Goal: Find specific page/section: Find specific page/section

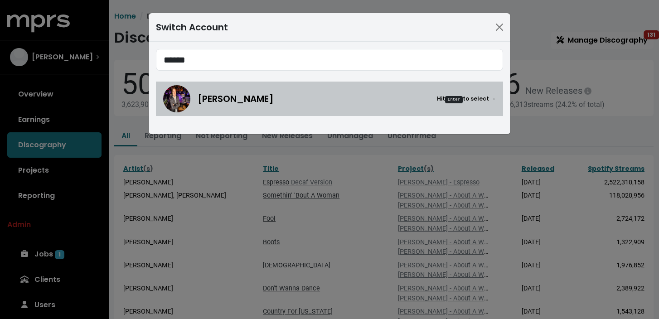
type input "******"
click at [228, 100] on span "[PERSON_NAME]" at bounding box center [236, 99] width 76 height 14
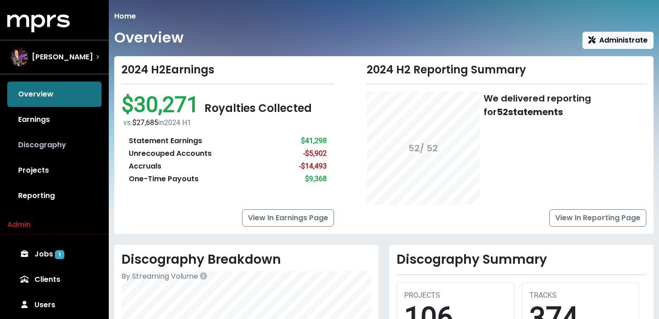
click at [61, 147] on link "Discography" at bounding box center [54, 144] width 94 height 25
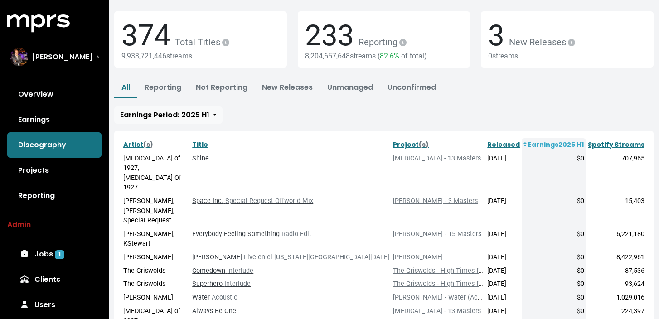
scroll to position [64, 0]
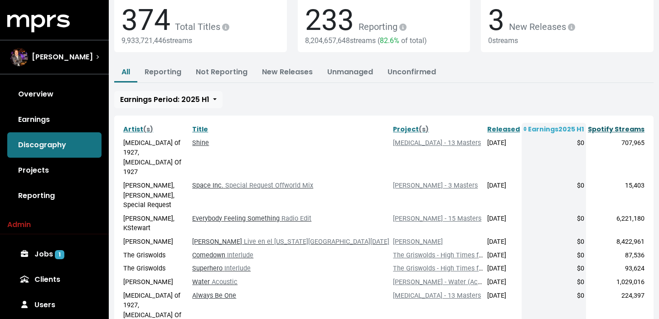
click at [632, 126] on link "Spotify Streams" at bounding box center [616, 129] width 57 height 9
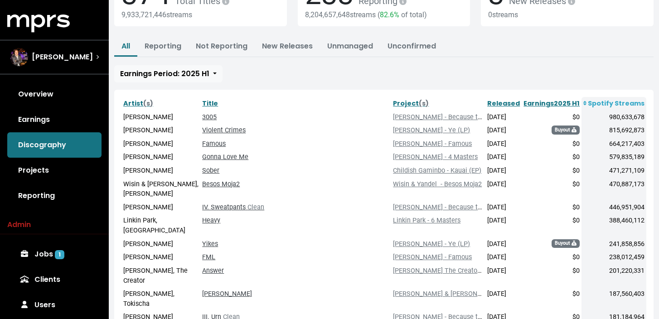
scroll to position [91, 0]
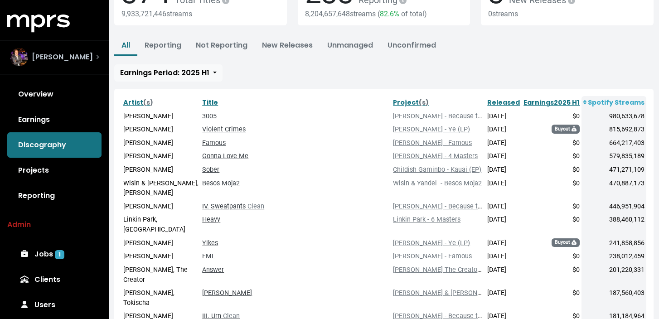
click at [82, 58] on span "[PERSON_NAME]" at bounding box center [62, 57] width 61 height 11
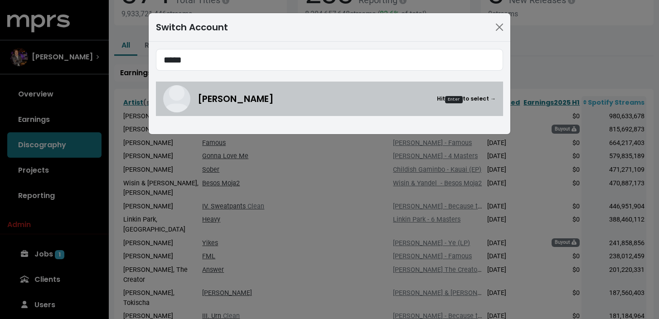
type input "*****"
click at [247, 98] on span "[PERSON_NAME]" at bounding box center [236, 99] width 76 height 14
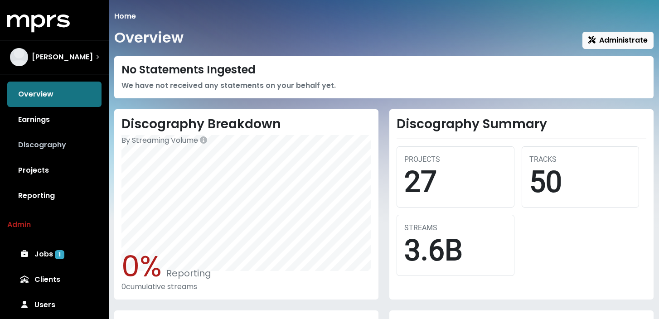
click at [65, 147] on link "Discography" at bounding box center [54, 144] width 94 height 25
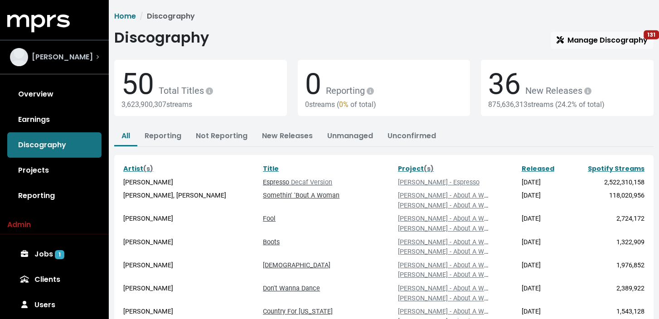
click at [86, 63] on div "[PERSON_NAME]" at bounding box center [54, 57] width 89 height 18
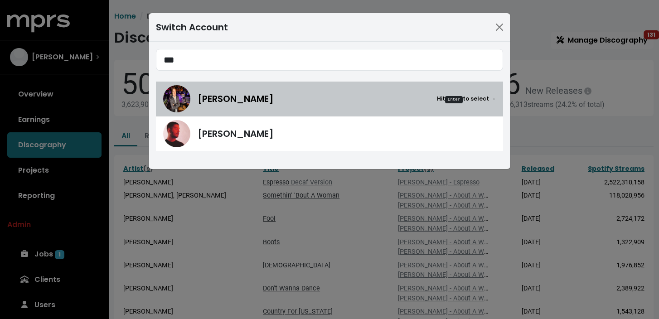
type input "***"
click at [188, 100] on img at bounding box center [176, 98] width 27 height 27
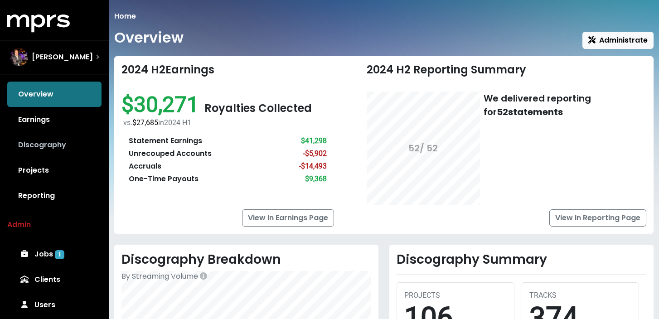
click at [59, 154] on link "Discography" at bounding box center [54, 144] width 94 height 25
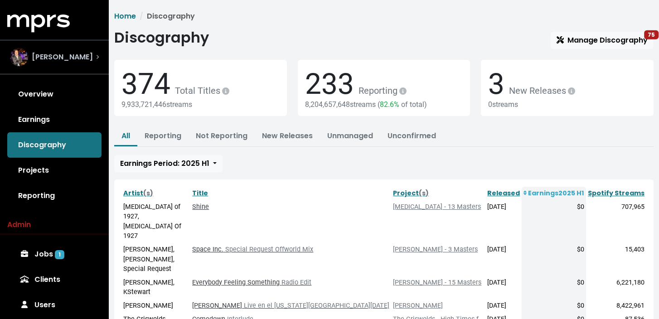
click at [96, 64] on div "[PERSON_NAME]" at bounding box center [54, 57] width 89 height 18
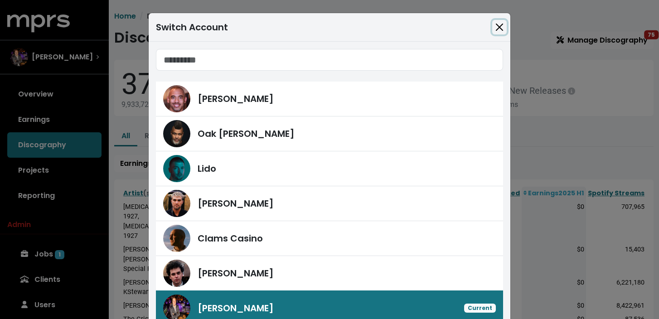
click at [501, 24] on button "Close" at bounding box center [499, 27] width 14 height 14
